Goal: Find specific page/section: Find specific page/section

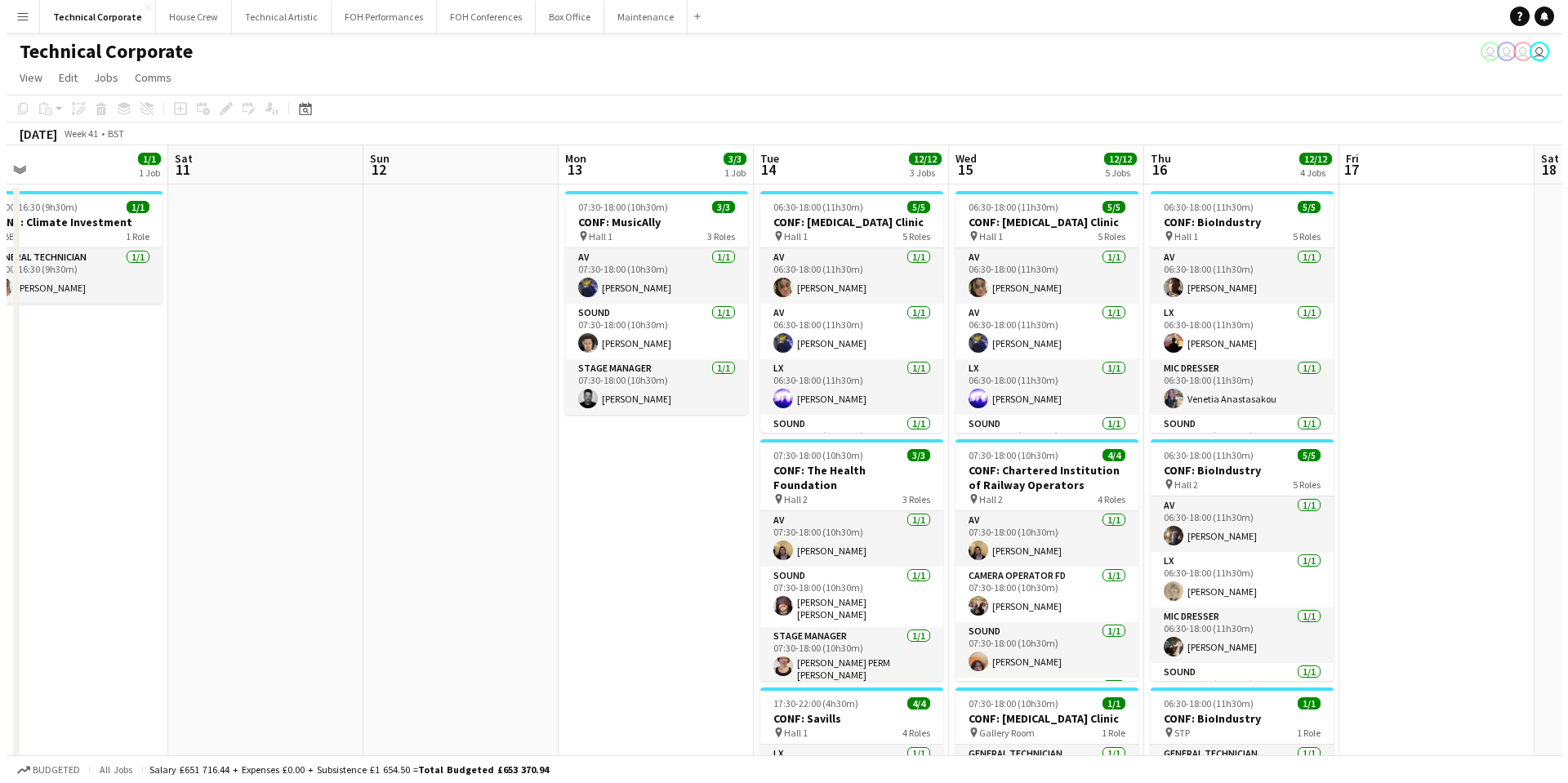
scroll to position [0, 621]
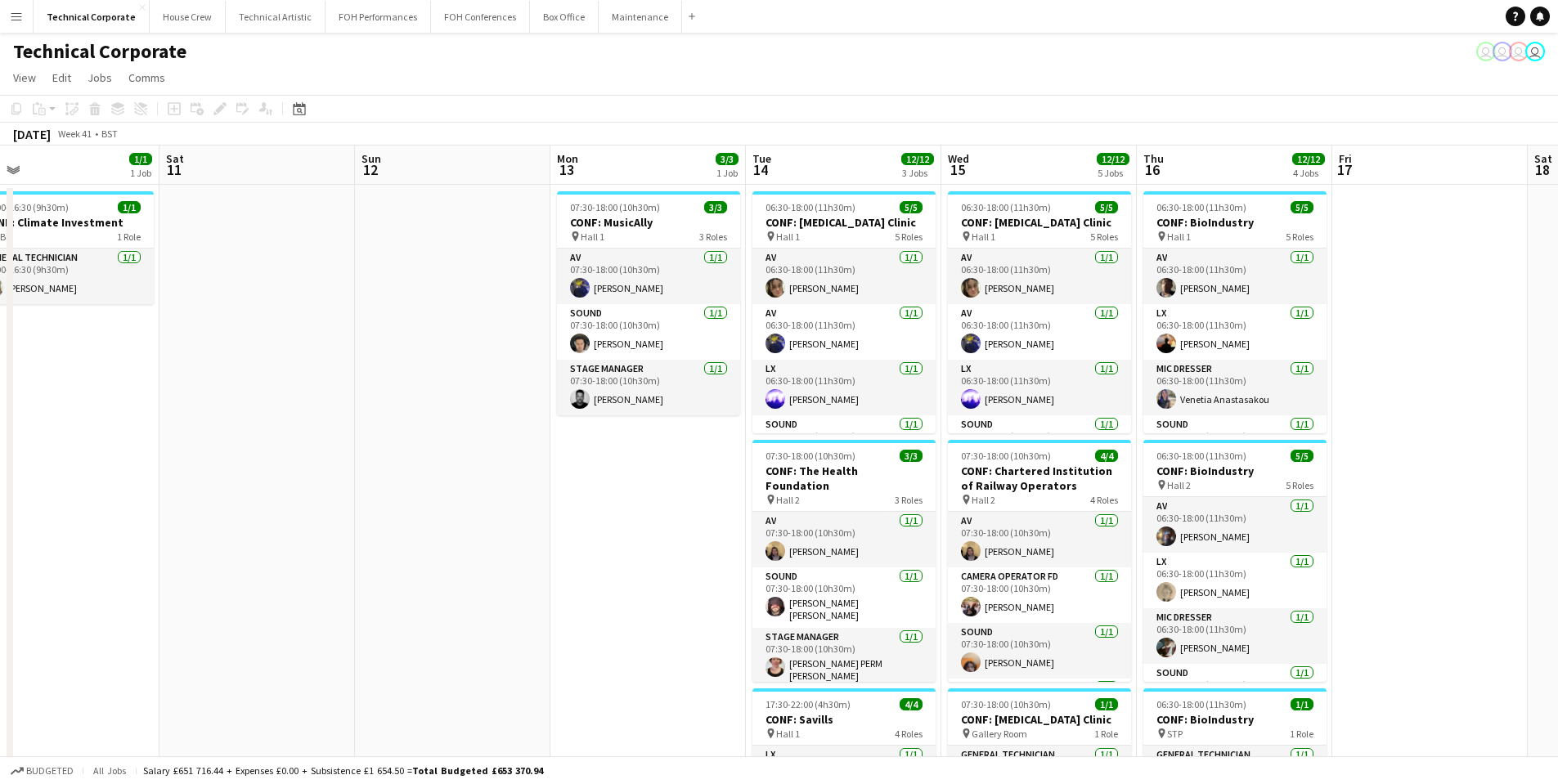
drag, startPoint x: 1213, startPoint y: 359, endPoint x: 201, endPoint y: 406, distance: 1013.1
click at [201, 406] on app-calendar-viewport "Tue 7 13/13 7 Jobs Wed 8 11/11 4 Jobs Thu 9 17/17 6 Jobs Fri 10 1/1 1 Job Sat 1…" at bounding box center [779, 739] width 1558 height 1187
click at [458, 17] on button "FOH Conferences Close" at bounding box center [481, 17] width 99 height 32
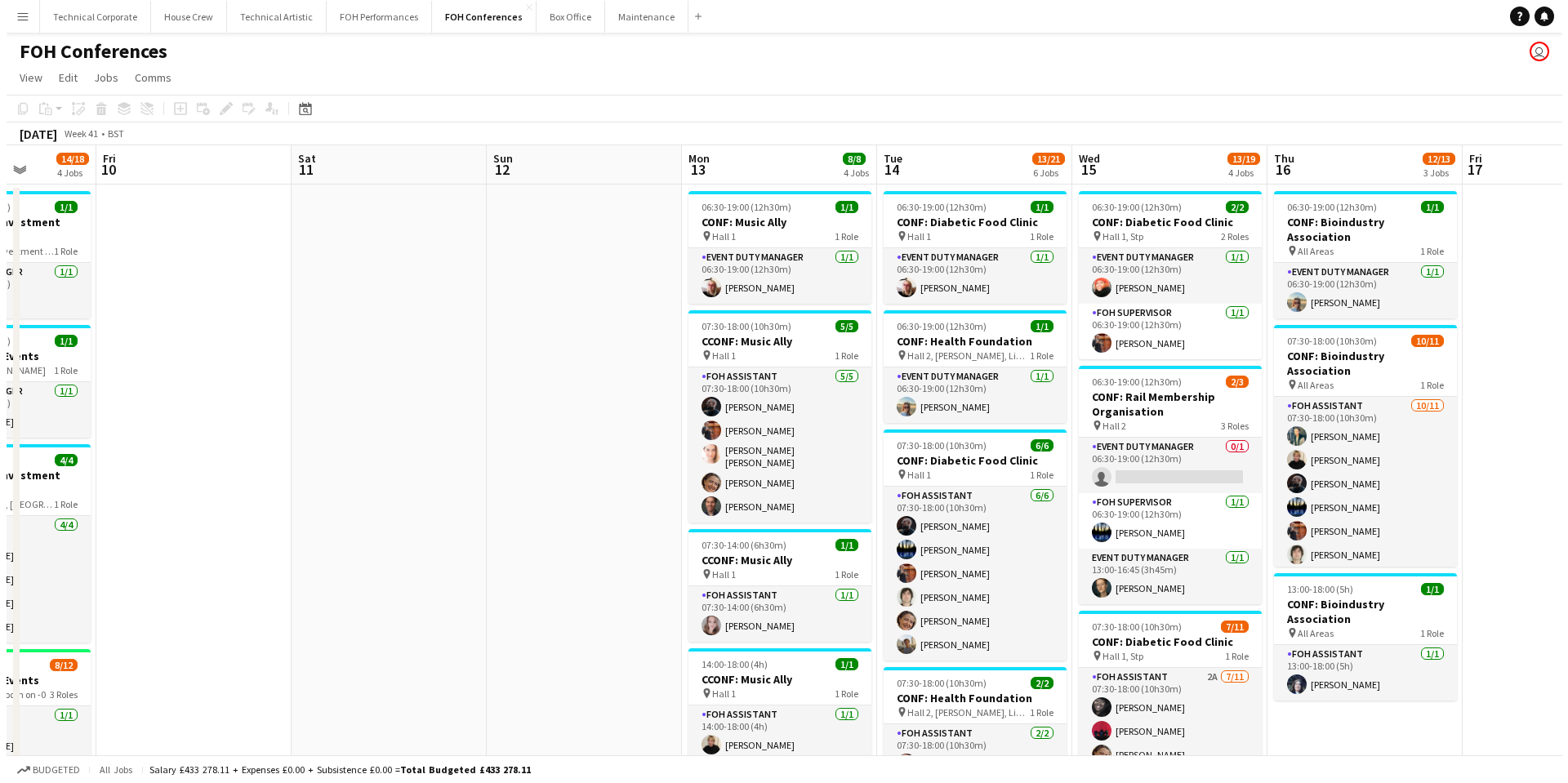
scroll to position [0, 503]
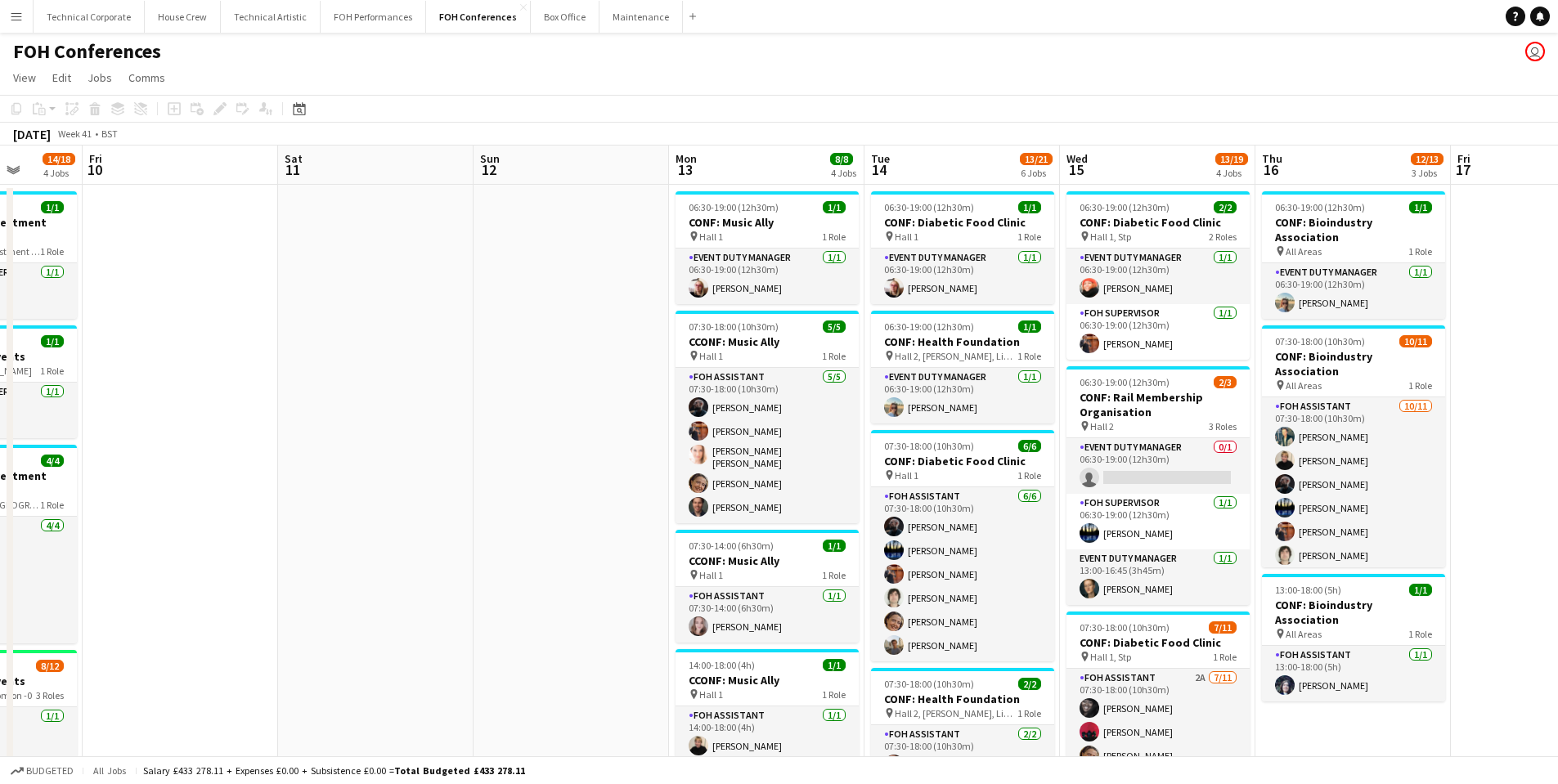
drag, startPoint x: 1061, startPoint y: 412, endPoint x: 166, endPoint y: 482, distance: 897.7
click at [166, 482] on app-calendar-viewport "Tue 7 13/13 3 Jobs Wed 8 12/17 4 Jobs Thu 9 14/18 4 Jobs Fri 10 Sat 11 Sun 12 M…" at bounding box center [779, 705] width 1558 height 1120
click at [89, 14] on button "Technical Corporate Close" at bounding box center [90, 17] width 111 height 32
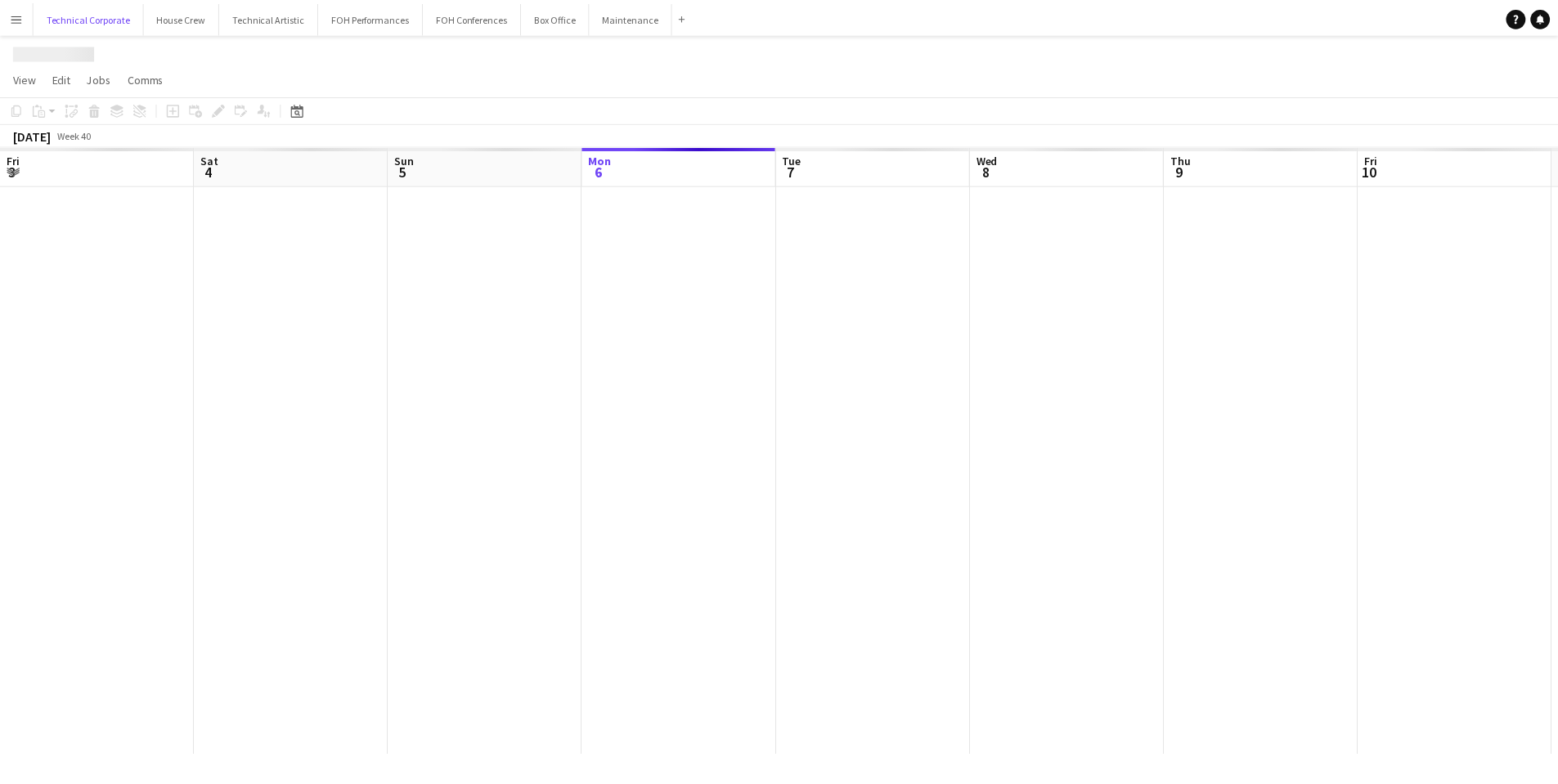
scroll to position [0, 391]
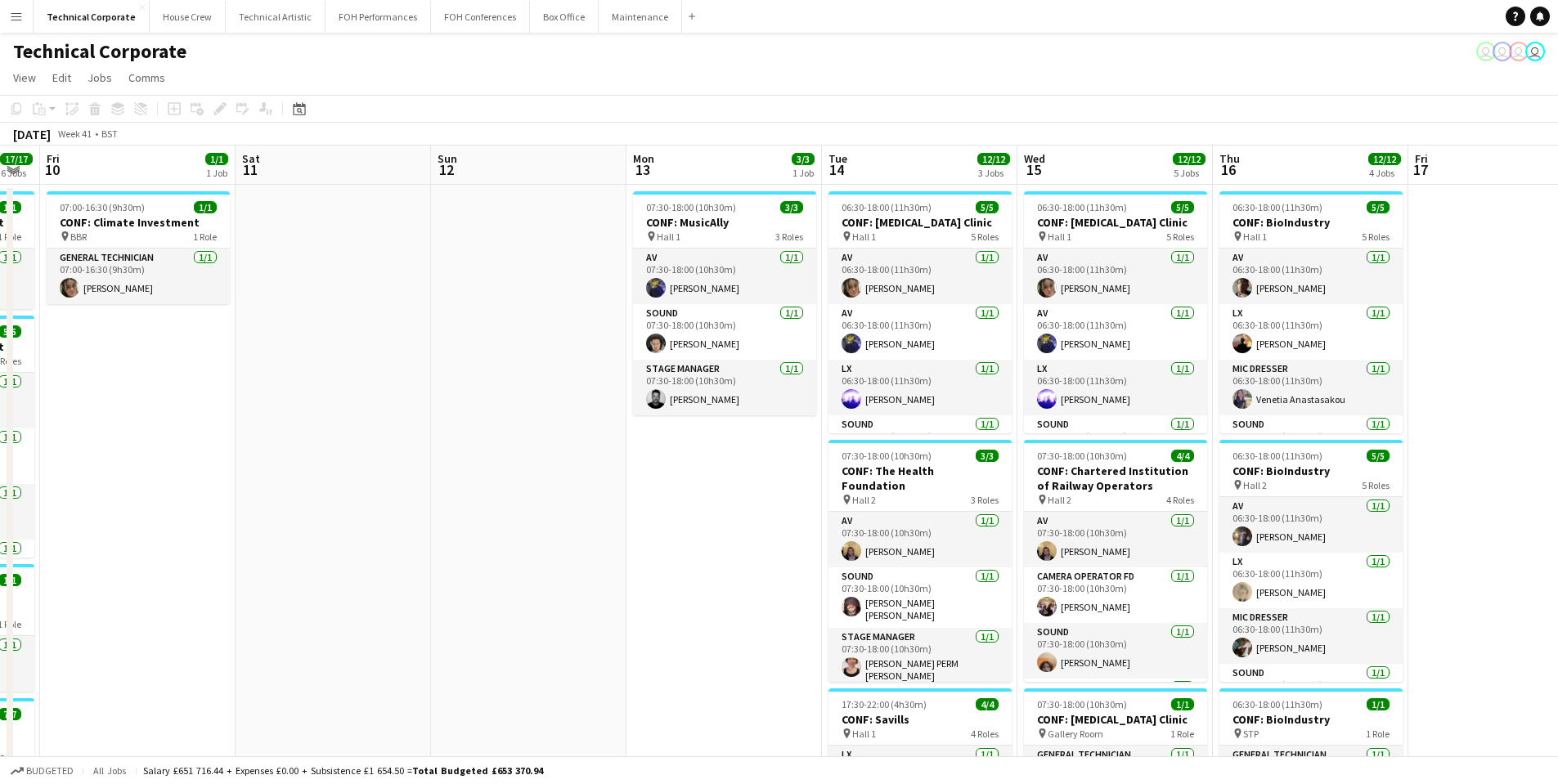
drag, startPoint x: 1255, startPoint y: 456, endPoint x: 340, endPoint y: 411, distance: 916.1
click at [340, 411] on app-calendar-viewport "Tue 7 13/13 7 Jobs Wed 8 11/11 4 Jobs Thu 9 17/17 6 Jobs Fri 10 1/1 1 Job Sat 1…" at bounding box center [779, 739] width 1558 height 1187
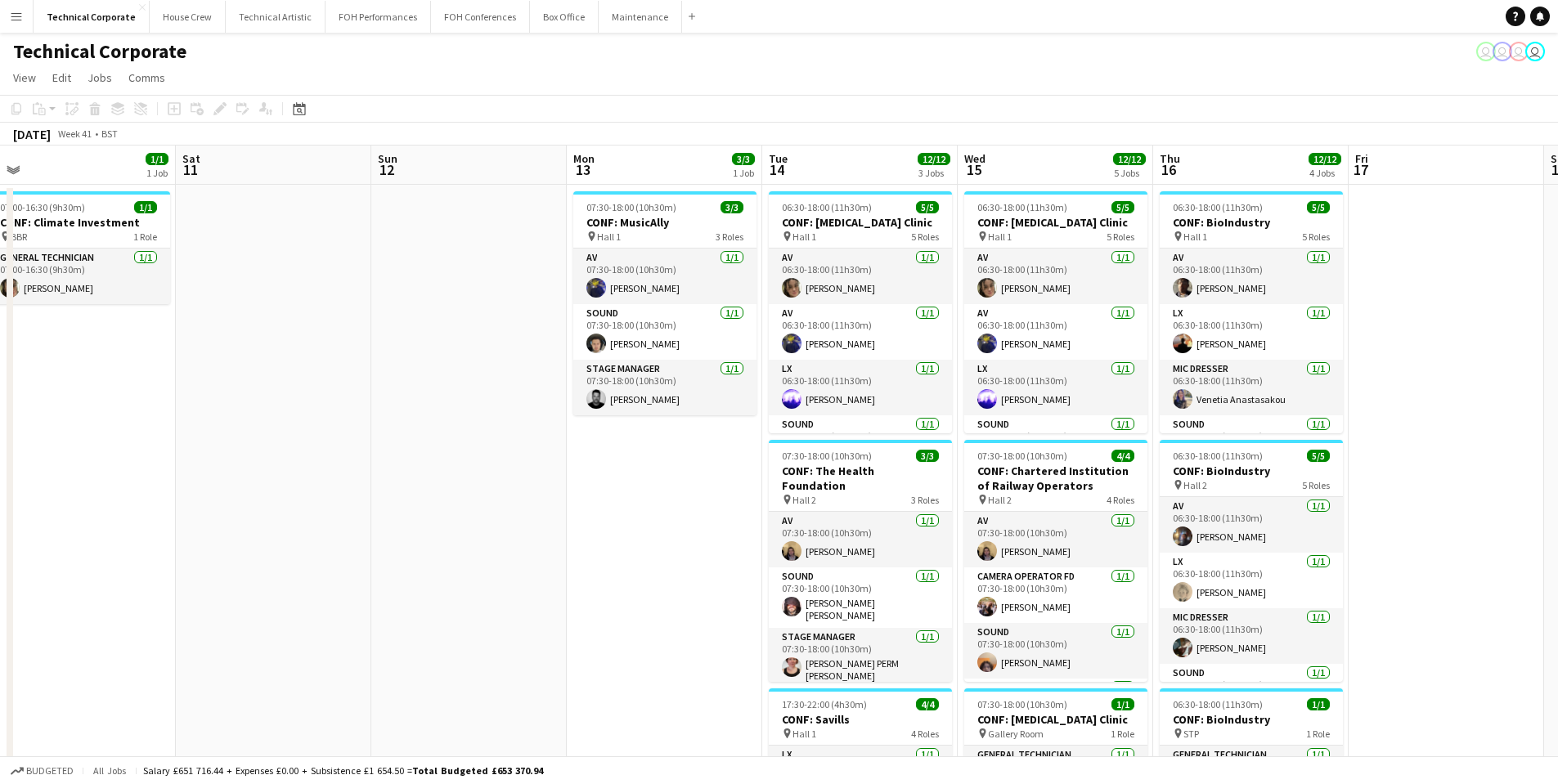
scroll to position [0, 635]
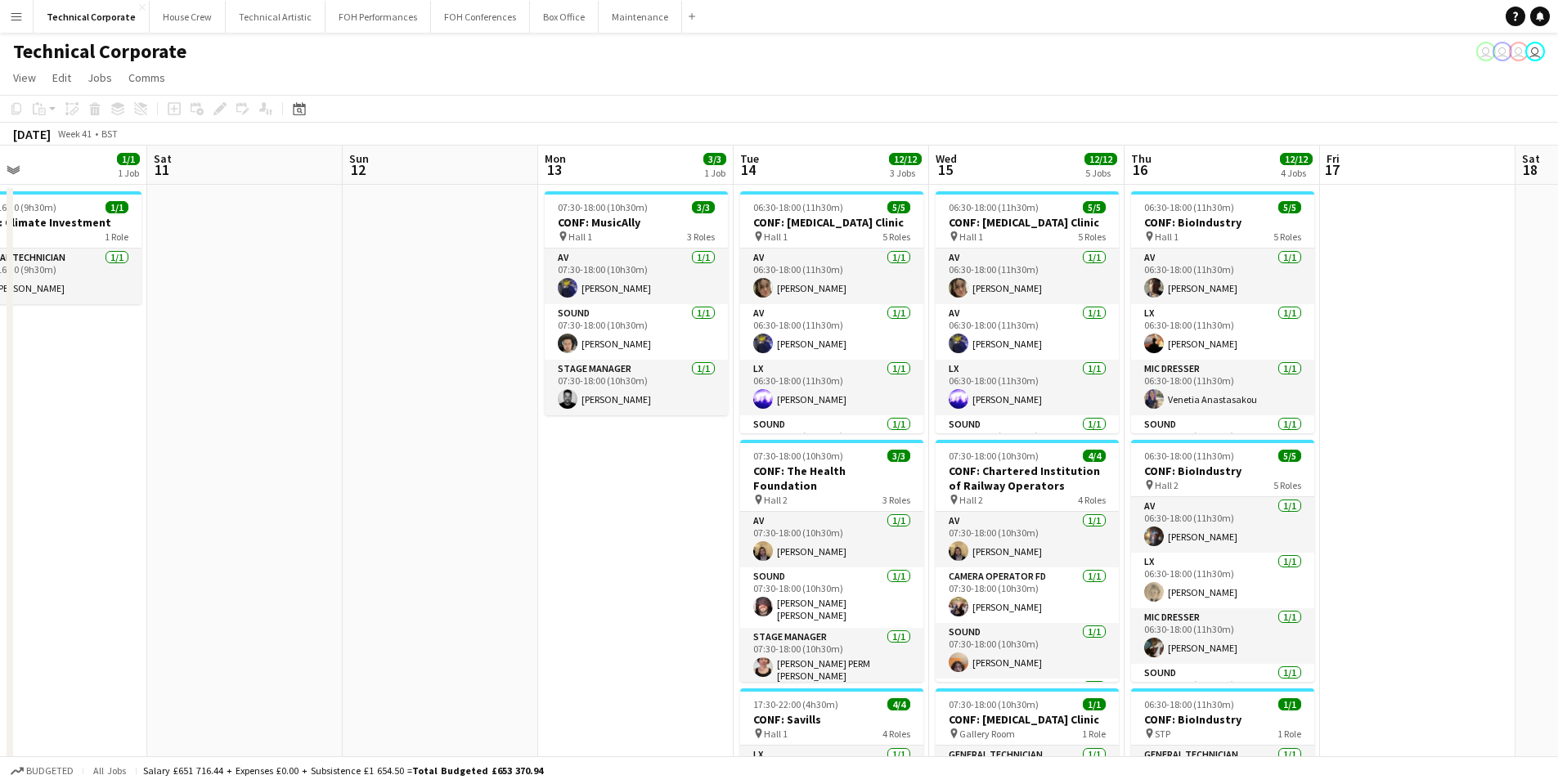
drag, startPoint x: 680, startPoint y: 497, endPoint x: 592, endPoint y: 491, distance: 88.2
click at [592, 491] on app-calendar-viewport "Tue 7 13/13 7 Jobs Wed 8 11/11 4 Jobs Thu 9 17/17 6 Jobs Fri 10 1/1 1 Job Sat 1…" at bounding box center [779, 739] width 1558 height 1187
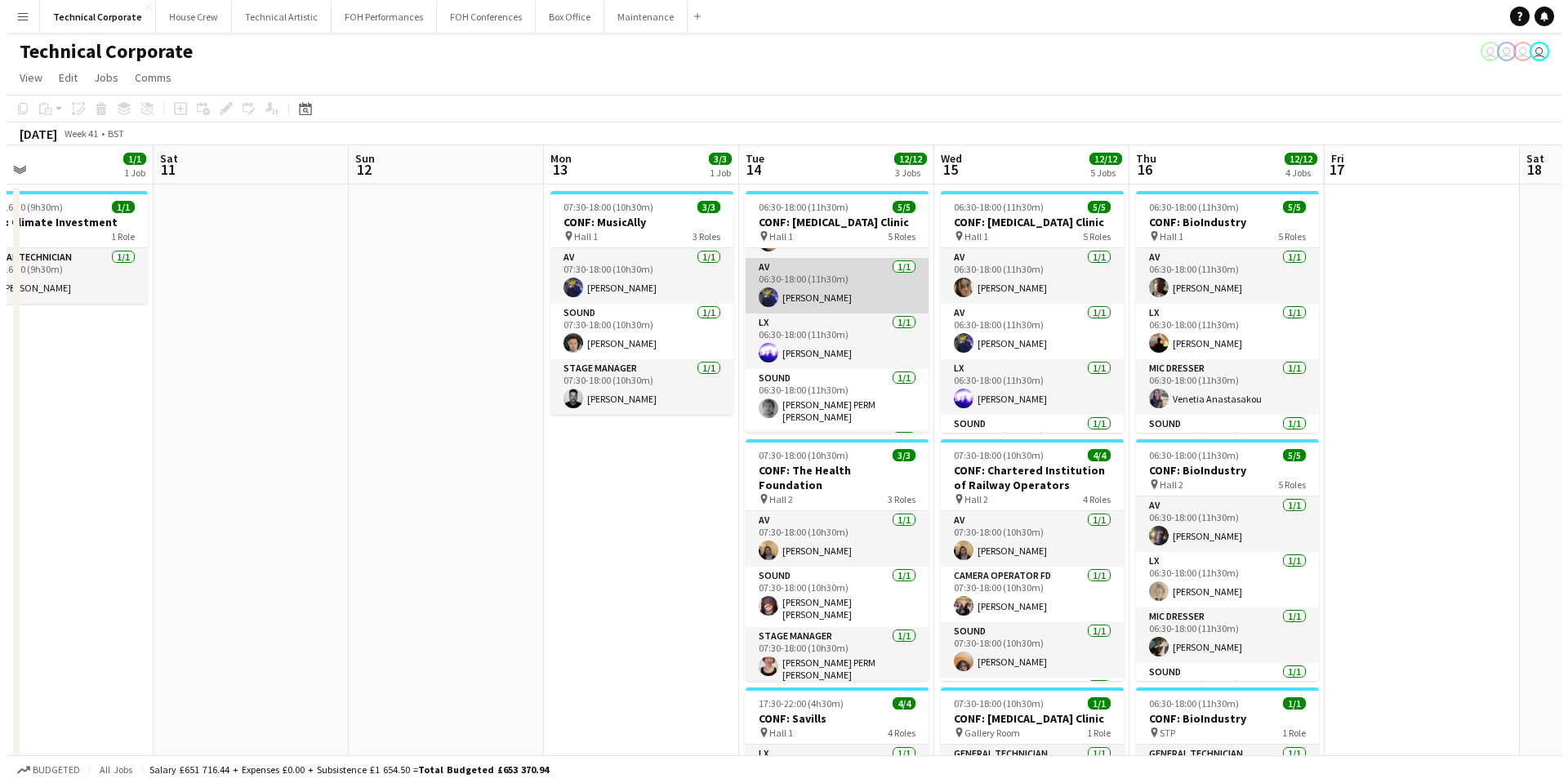
scroll to position [0, 0]
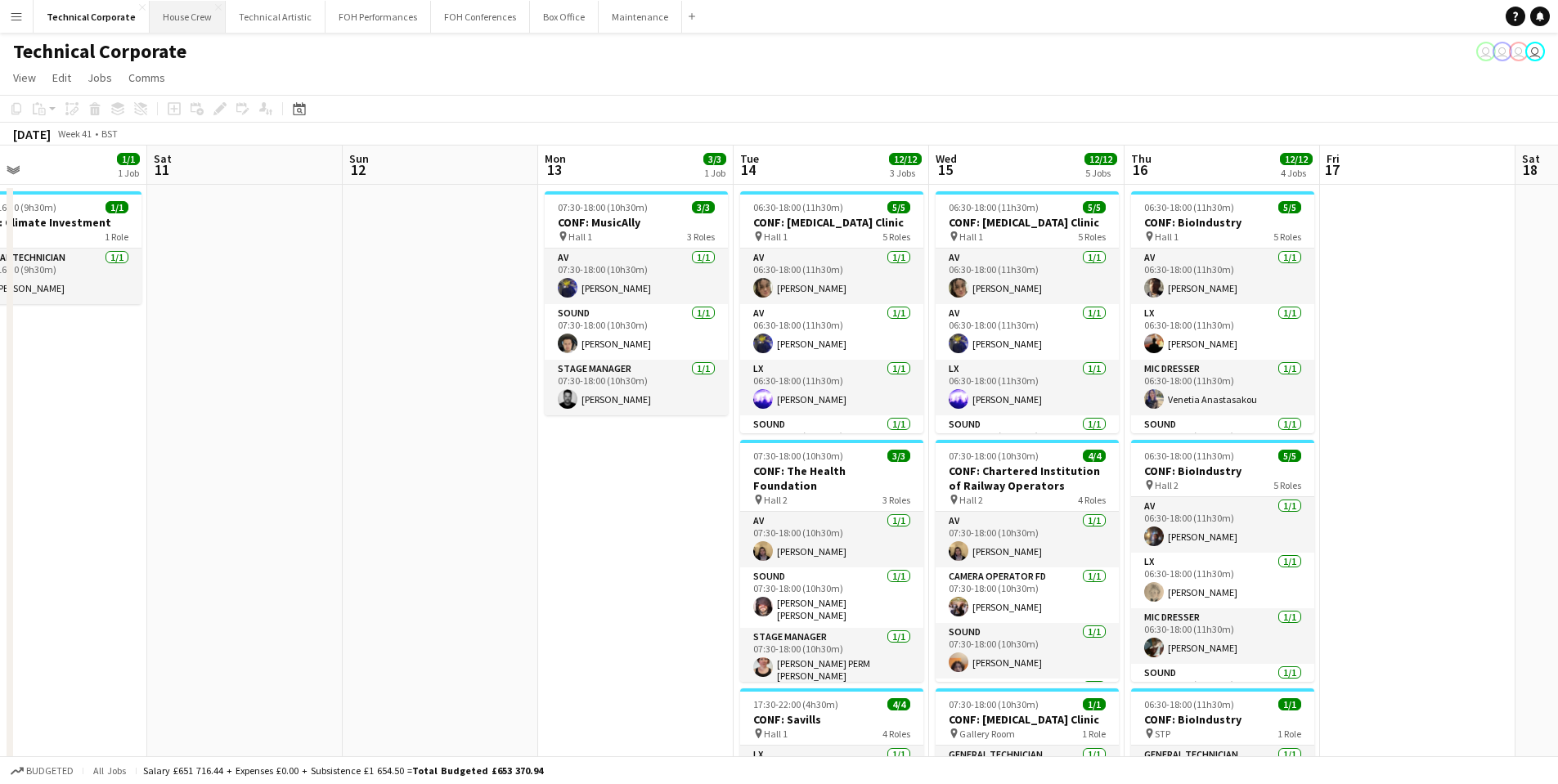
click at [186, 25] on button "House Crew Close" at bounding box center [188, 17] width 77 height 32
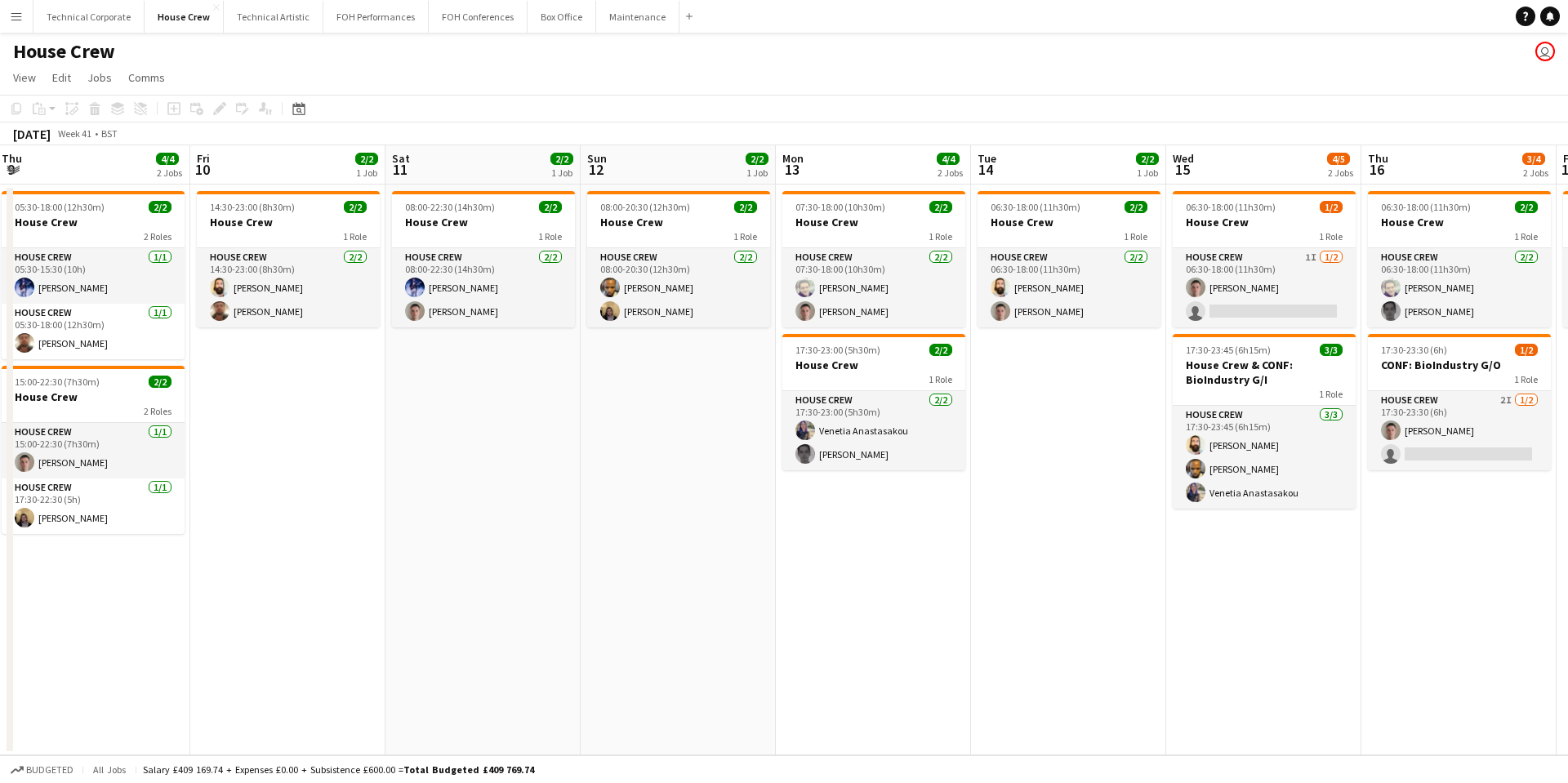
scroll to position [0, 594]
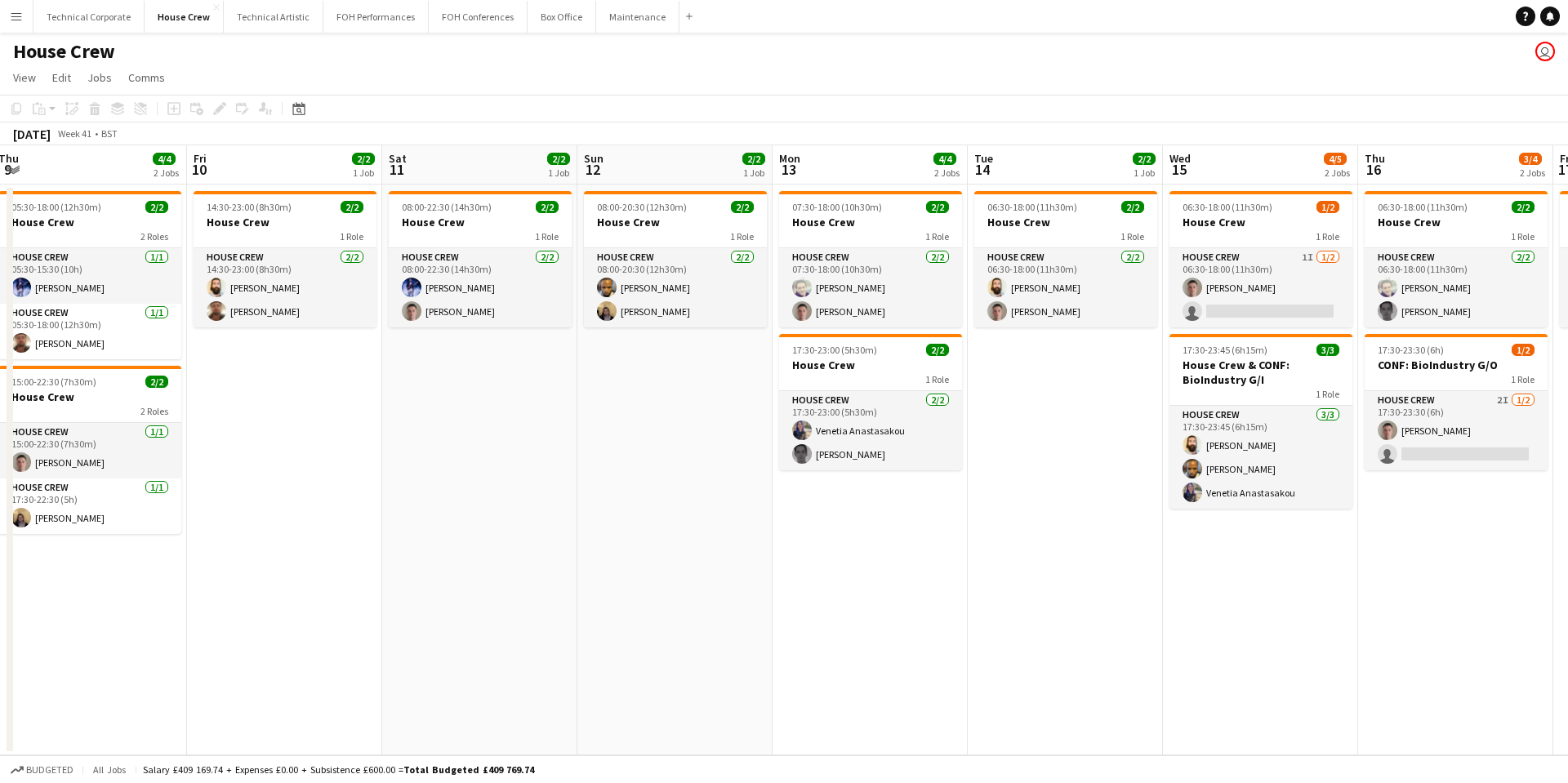
drag, startPoint x: 1369, startPoint y: 460, endPoint x: 586, endPoint y: 464, distance: 783.0
click at [586, 464] on app-calendar-viewport "Mon 6 4/4 2 Jobs Tue 7 6/6 3 Jobs Wed 8 4/4 2 Jobs Thu 9 4/4 2 Jobs Fri 10 2/2 …" at bounding box center [784, 450] width 1568 height 610
